Goal: Information Seeking & Learning: Learn about a topic

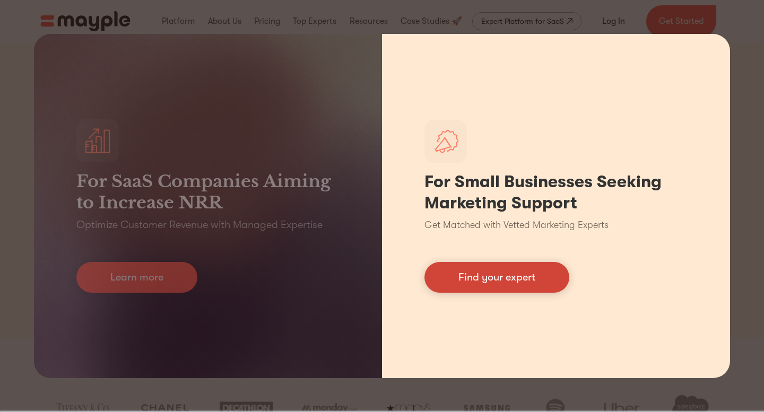
click at [490, 282] on link "Find your expert" at bounding box center [496, 277] width 145 height 31
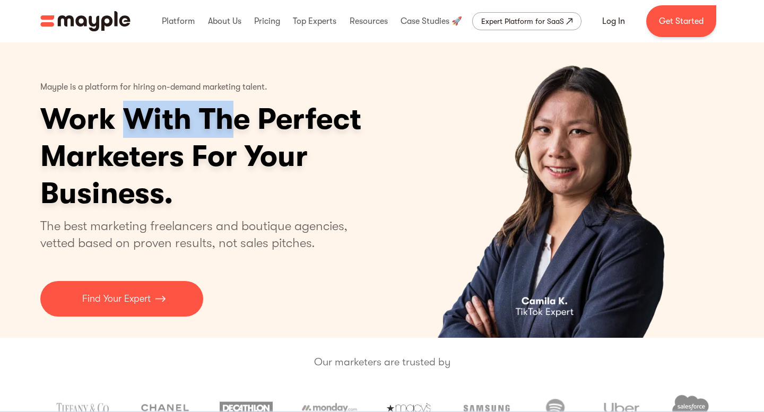
drag, startPoint x: 123, startPoint y: 130, endPoint x: 249, endPoint y: 130, distance: 125.7
click at [248, 130] on h1 "Work With The Perfect Marketers For Your Business." at bounding box center [241, 156] width 403 height 111
click at [249, 130] on h1 "Work With The Perfect Marketers For Your Business." at bounding box center [241, 156] width 403 height 111
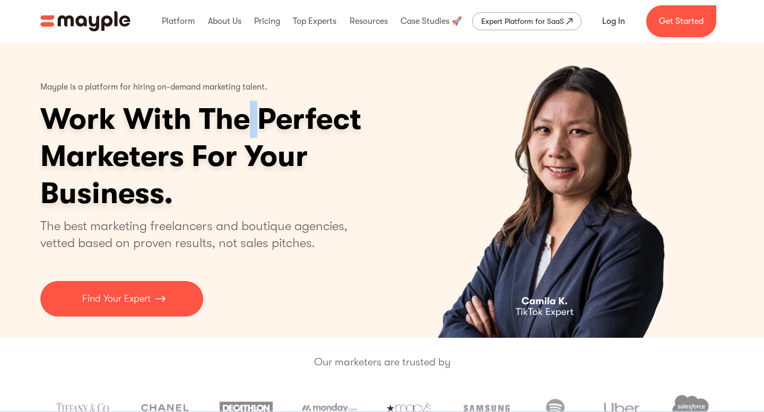
click at [249, 130] on h1 "Work With The Perfect Marketers For Your Business." at bounding box center [241, 156] width 403 height 111
click at [249, 146] on h1 "Work With The Perfect Marketers For Your Business." at bounding box center [241, 156] width 403 height 111
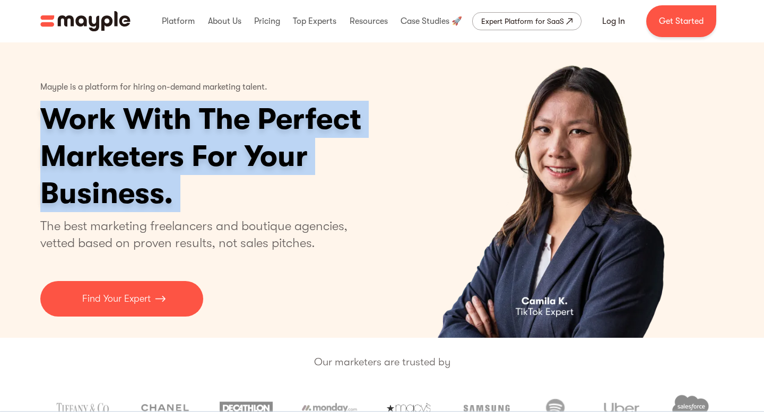
click at [249, 146] on h1 "Work With The Perfect Marketers For Your Business." at bounding box center [241, 156] width 403 height 111
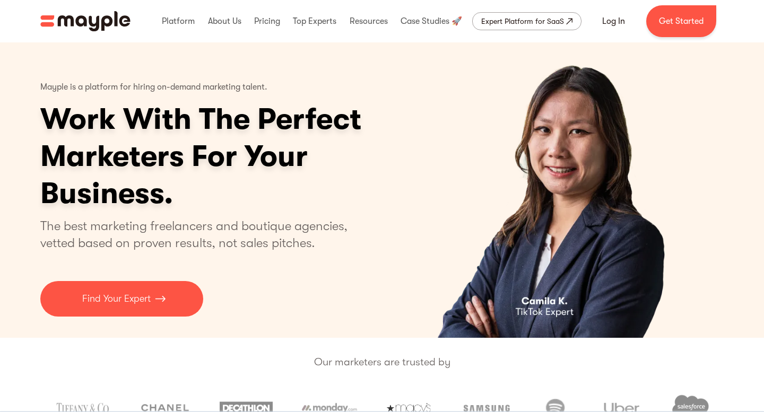
click at [215, 170] on h1 "Work With The Perfect Marketers For Your Business." at bounding box center [241, 156] width 403 height 111
drag, startPoint x: 92, startPoint y: 120, endPoint x: 285, endPoint y: 120, distance: 193.1
click at [285, 120] on h1 "Work With The Perfect Marketers For Your Business." at bounding box center [241, 156] width 403 height 111
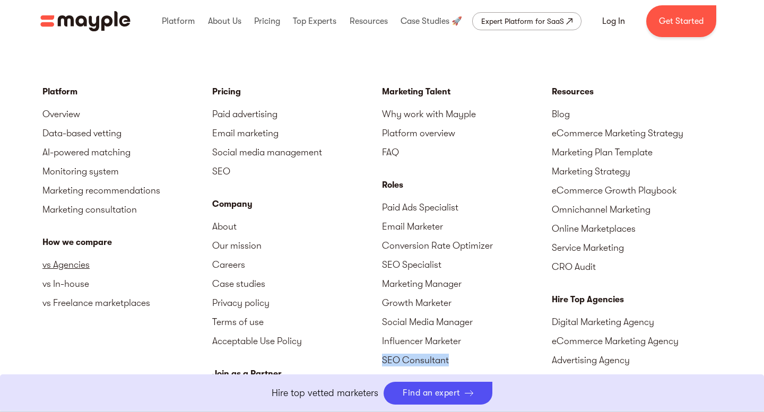
scroll to position [4632, 0]
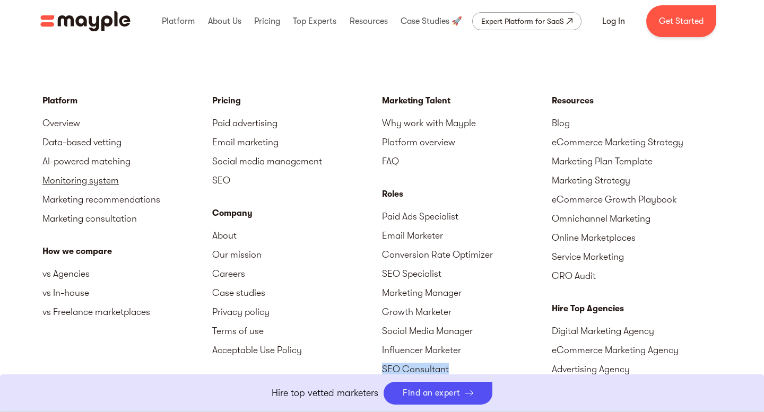
click at [103, 180] on link "Monitoring system" at bounding box center [127, 180] width 170 height 19
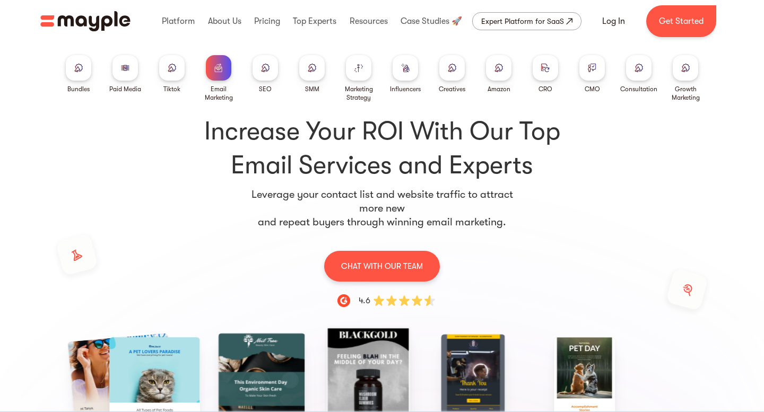
click at [86, 77] on div at bounding box center [78, 67] width 25 height 25
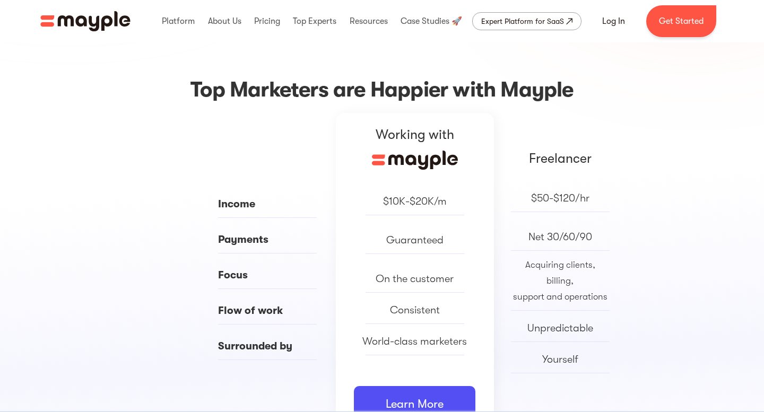
scroll to position [429, 0]
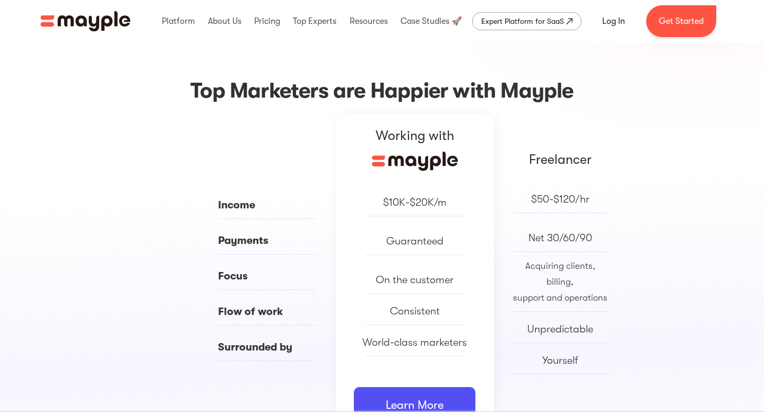
click at [390, 239] on div "Guaranteed" at bounding box center [414, 241] width 57 height 16
click at [407, 266] on div "$10K-$20K/m Guaranteed On the customer Consistent World-class marketers" at bounding box center [414, 284] width 105 height 179
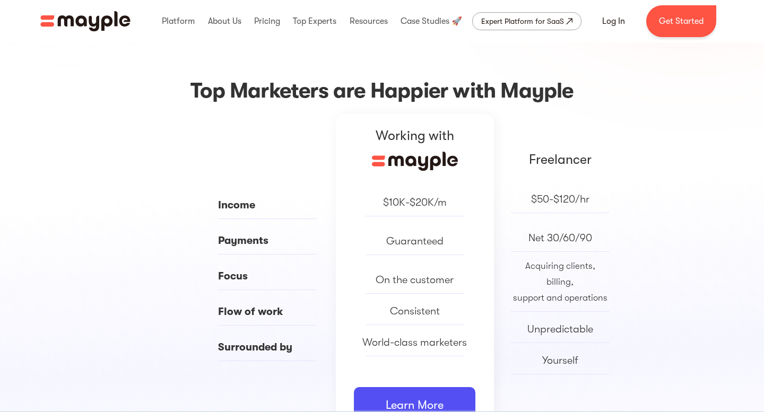
click at [407, 273] on div "On the customer" at bounding box center [415, 280] width 78 height 16
click at [413, 319] on div "Consistent" at bounding box center [415, 311] width 50 height 16
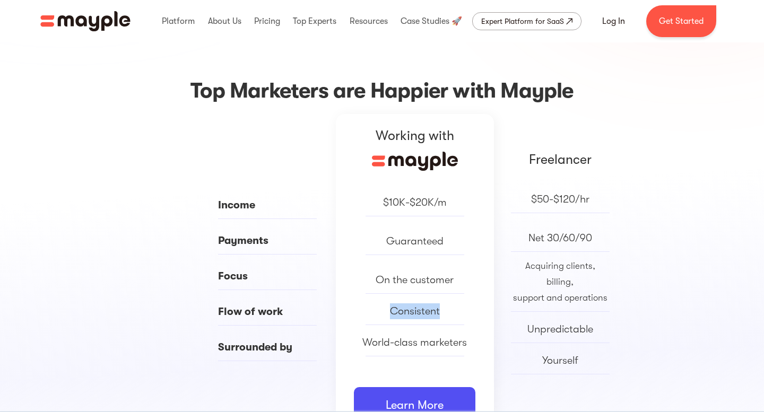
click at [413, 319] on div "Consistent" at bounding box center [415, 311] width 50 height 16
click at [413, 359] on div "$10K-$20K/m Guaranteed On the customer Consistent World-class marketers" at bounding box center [414, 284] width 105 height 179
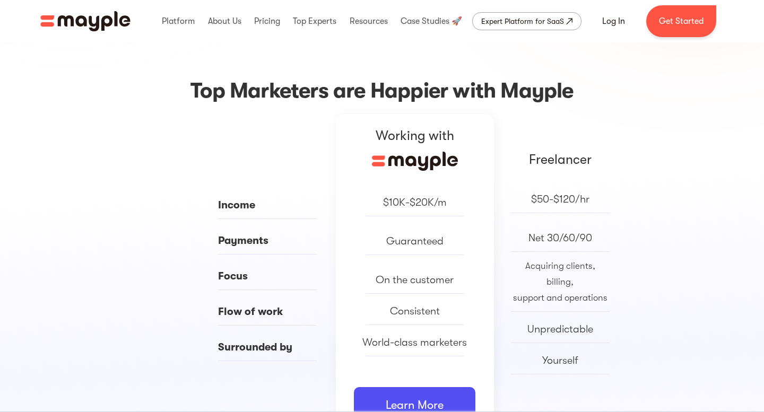
click at [429, 359] on div "$10K-$20K/m Guaranteed On the customer Consistent World-class marketers" at bounding box center [414, 284] width 105 height 179
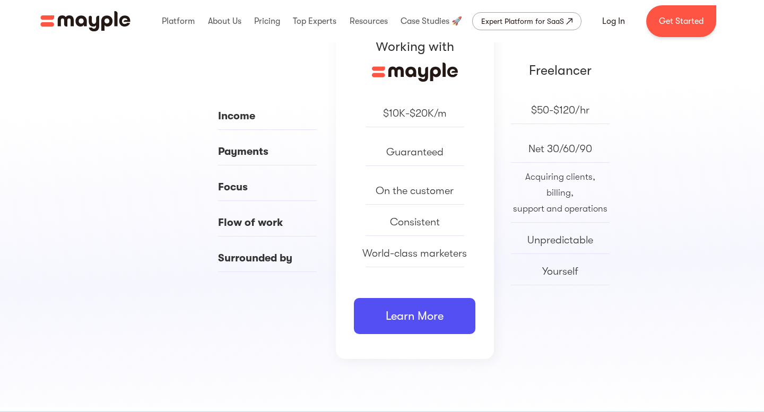
click at [422, 234] on div "Consistent" at bounding box center [414, 225] width 105 height 22
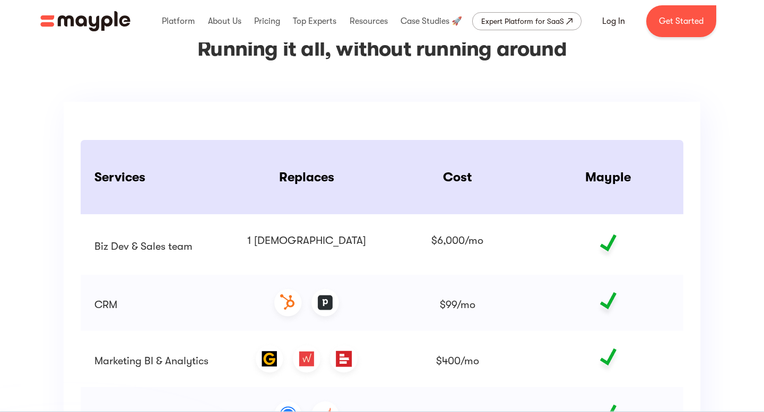
scroll to position [1601, 0]
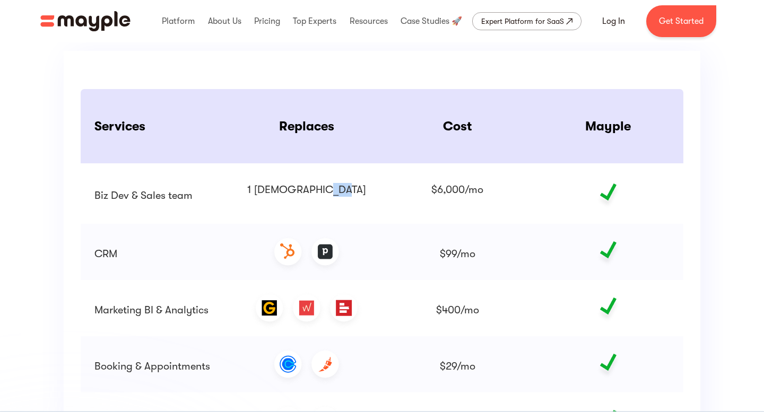
drag, startPoint x: 321, startPoint y: 185, endPoint x: 351, endPoint y: 185, distance: 30.2
click at [345, 185] on div "1 full-time employee" at bounding box center [306, 196] width 119 height 27
click at [351, 185] on div "1 full-time employee" at bounding box center [306, 196] width 119 height 27
click at [442, 186] on div "$6,000/mo" at bounding box center [457, 196] width 52 height 27
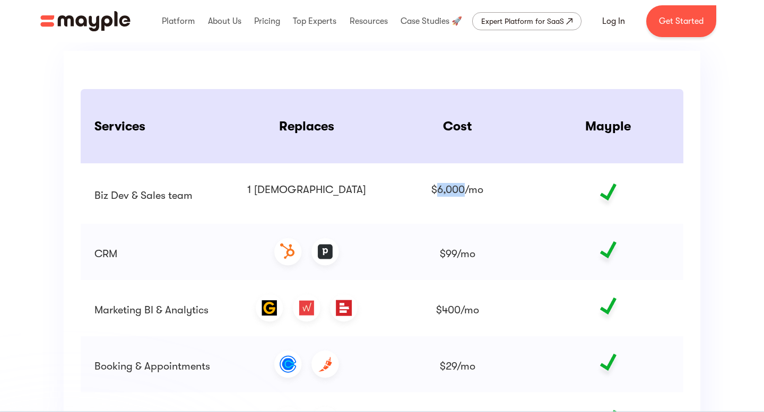
click at [442, 186] on div "$6,000/mo" at bounding box center [457, 196] width 52 height 27
click at [478, 196] on div "$6,000/mo" at bounding box center [457, 196] width 52 height 27
click at [464, 263] on div "$99/mo" at bounding box center [457, 252] width 151 height 56
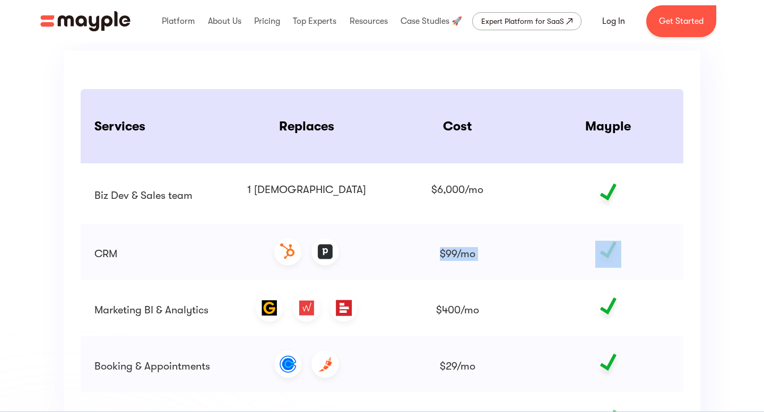
click at [464, 263] on div "$99/mo" at bounding box center [457, 252] width 151 height 56
click at [463, 315] on div "$400/mo" at bounding box center [457, 310] width 43 height 14
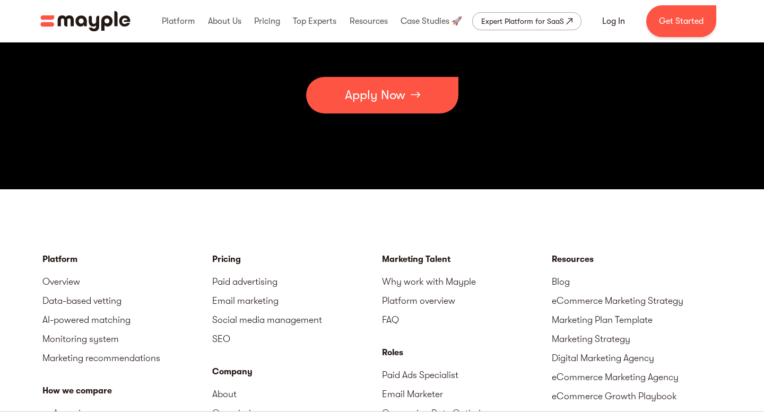
scroll to position [3573, 0]
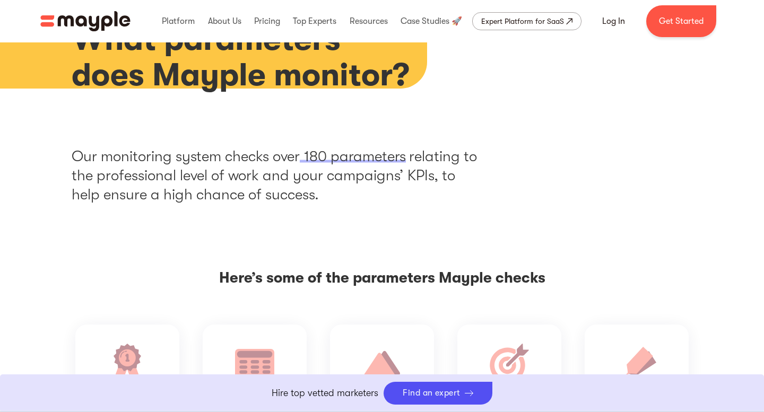
scroll to position [988, 0]
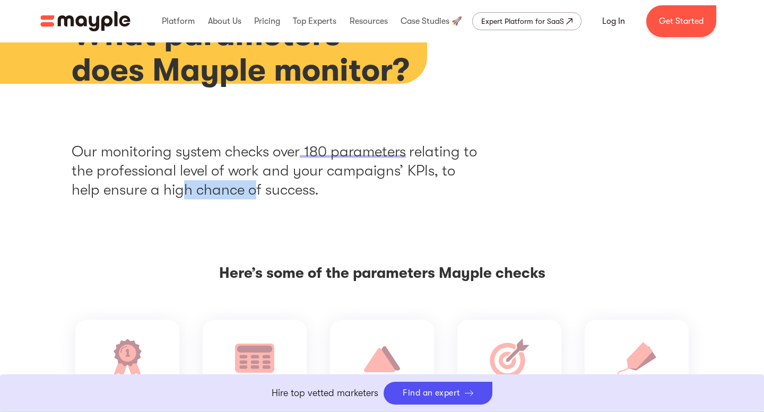
drag, startPoint x: 187, startPoint y: 188, endPoint x: 283, endPoint y: 188, distance: 96.0
click at [282, 188] on p "relating to the professional level of work and your campaigns’ KPIs, to help en…" at bounding box center [274, 170] width 405 height 55
click at [283, 188] on p "relating to the professional level of work and your campaigns’ KPIs, to help en…" at bounding box center [274, 170] width 405 height 55
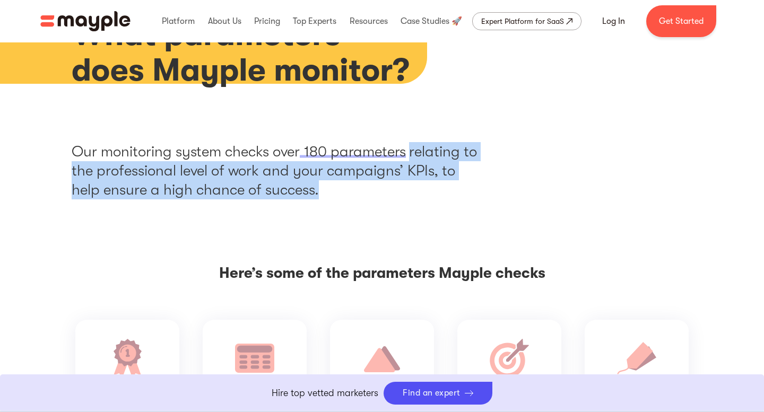
click at [283, 188] on p "relating to the professional level of work and your campaigns’ KPIs, to help en…" at bounding box center [274, 170] width 405 height 55
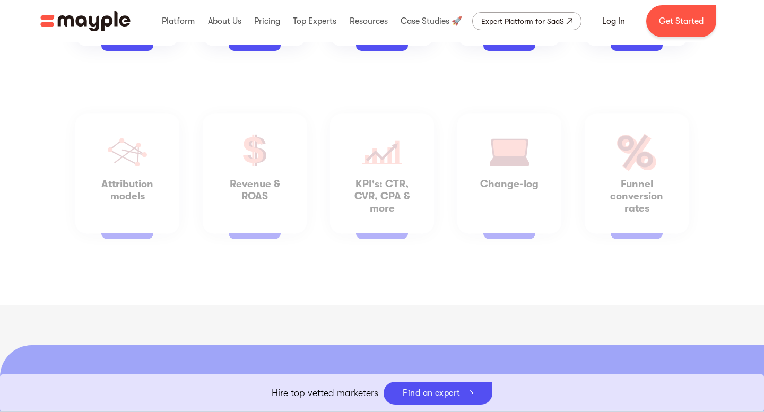
scroll to position [1533, 0]
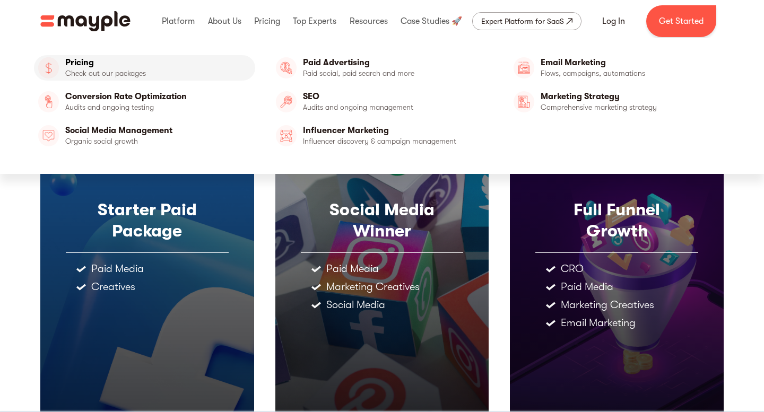
click at [101, 70] on link "Pricing" at bounding box center [144, 67] width 221 height 25
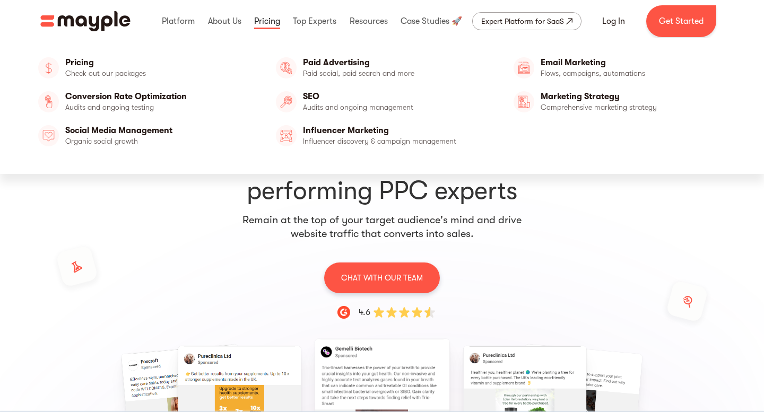
click at [259, 29] on link at bounding box center [266, 21] width 31 height 34
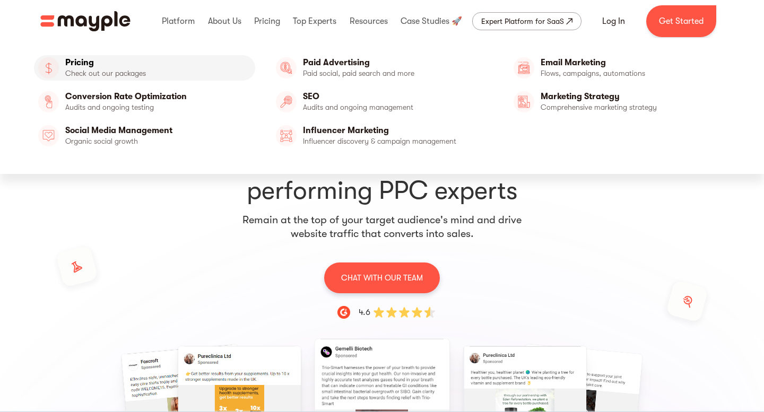
click at [96, 64] on link "Pricing" at bounding box center [144, 67] width 221 height 25
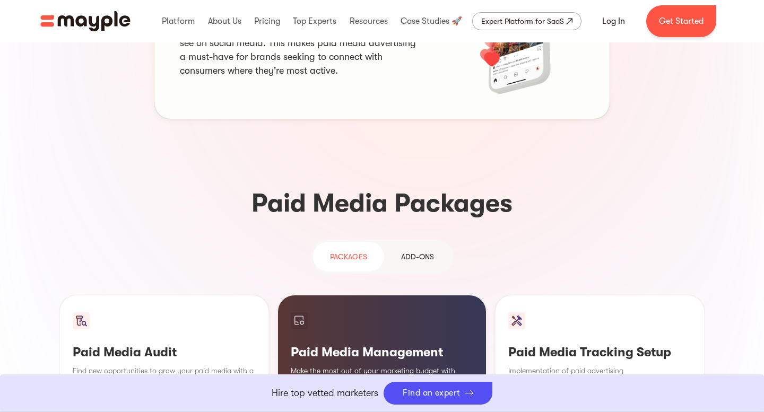
scroll to position [561, 0]
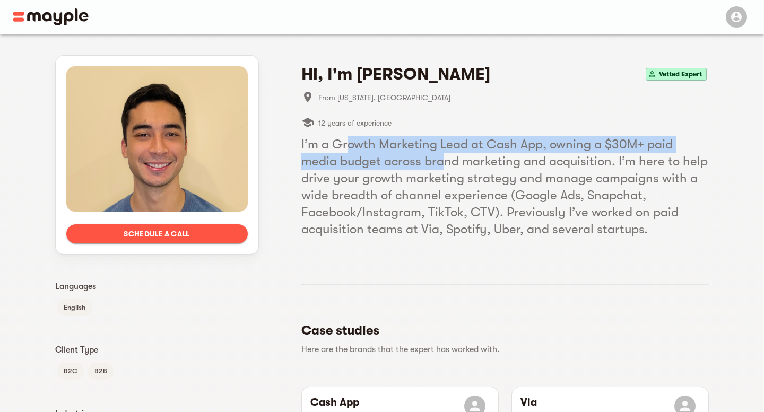
drag, startPoint x: 349, startPoint y: 143, endPoint x: 457, endPoint y: 159, distance: 109.8
click at [456, 158] on h5 "I’m a Growth Marketing Lead at Cash App, owning a $30M+ paid media budget acros…" at bounding box center [504, 187] width 407 height 102
click at [457, 159] on h5 "I’m a Growth Marketing Lead at Cash App, owning a $30M+ paid media budget acros…" at bounding box center [504, 187] width 407 height 102
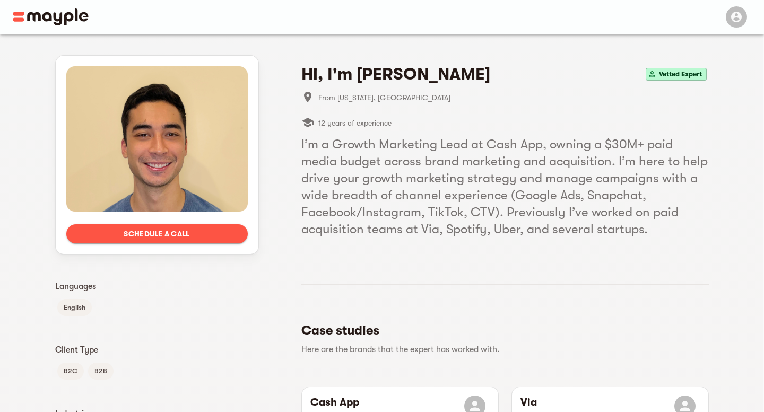
click at [460, 162] on h5 "I’m a Growth Marketing Lead at Cash App, owning a $30M+ paid media budget acros…" at bounding box center [504, 187] width 407 height 102
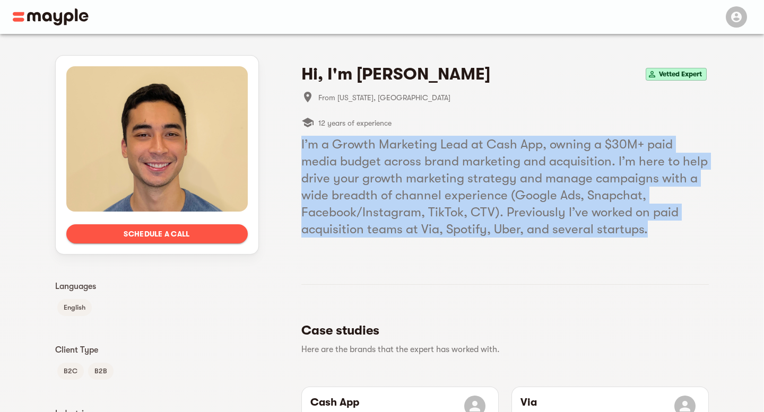
click at [460, 162] on h5 "I’m a Growth Marketing Lead at Cash App, owning a $30M+ paid media budget acros…" at bounding box center [504, 187] width 407 height 102
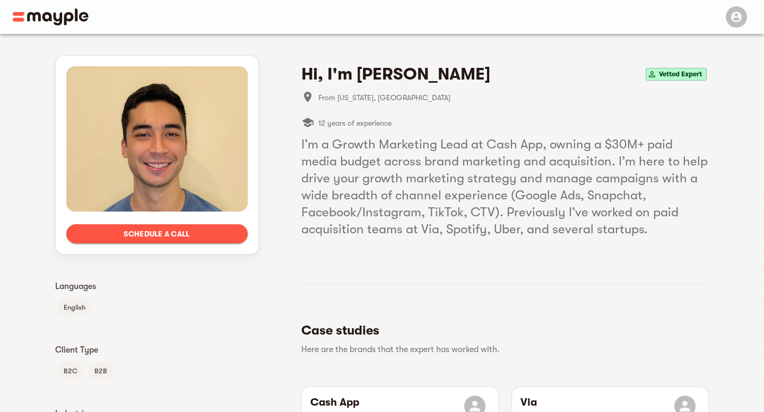
click at [467, 168] on h5 "I’m a Growth Marketing Lead at Cash App, owning a $30M+ paid media budget acros…" at bounding box center [504, 187] width 407 height 102
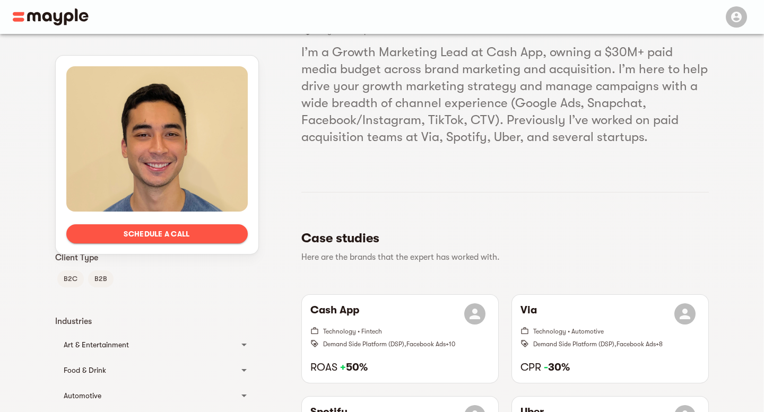
scroll to position [274, 0]
